Goal: Task Accomplishment & Management: Use online tool/utility

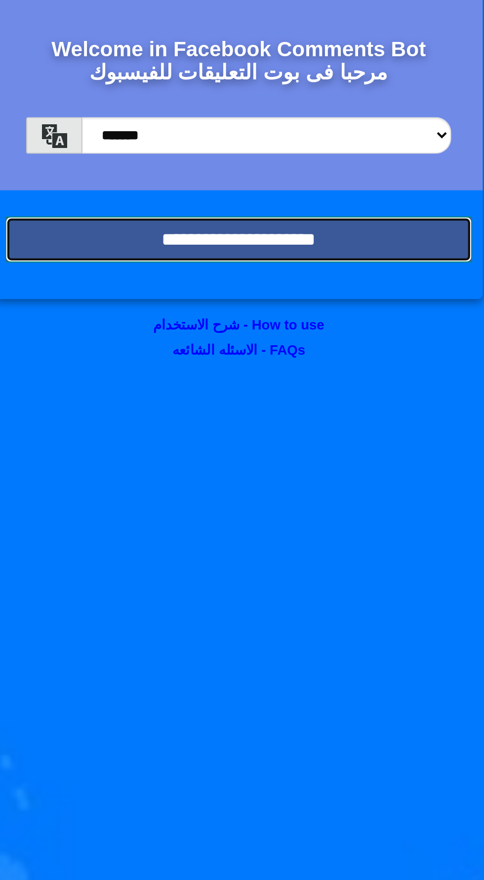
click at [270, 212] on input "**********" at bounding box center [242, 213] width 220 height 22
click at [286, 206] on input "**********" at bounding box center [242, 213] width 220 height 22
